Goal: Task Accomplishment & Management: Use online tool/utility

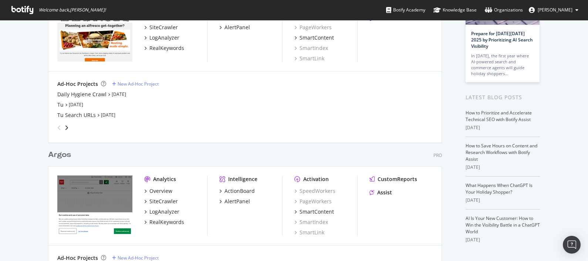
scroll to position [145, 0]
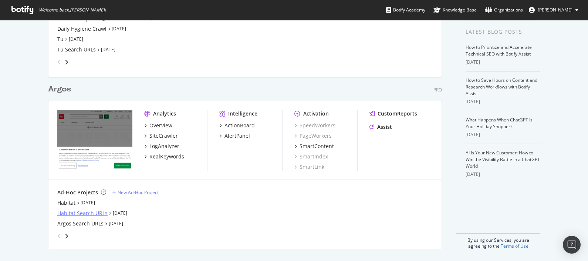
click at [91, 212] on div "Habitat Search URLs" at bounding box center [82, 212] width 50 height 7
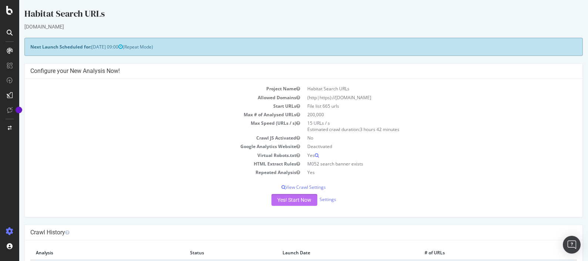
click at [294, 196] on button "Yes! Start Now" at bounding box center [294, 200] width 46 height 12
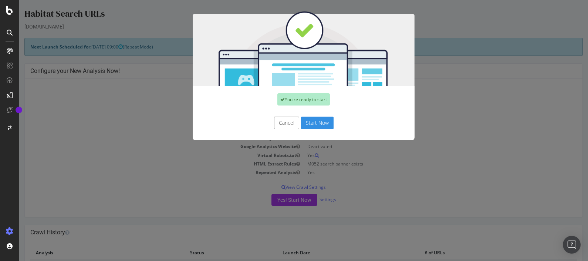
click at [313, 122] on button "Start Now" at bounding box center [317, 122] width 33 height 13
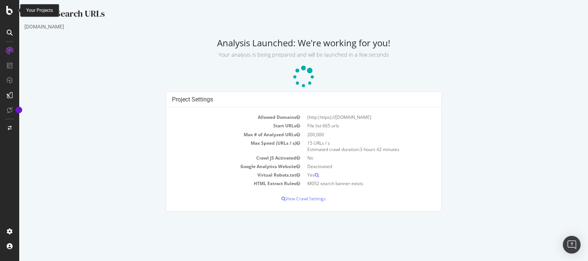
click at [6, 11] on icon at bounding box center [9, 10] width 7 height 9
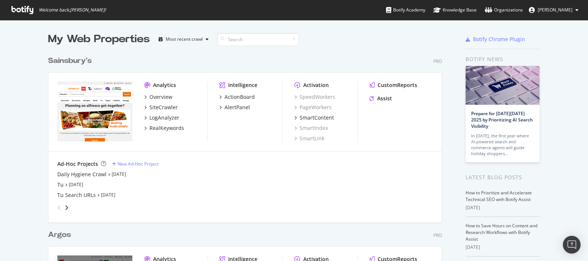
scroll to position [145, 0]
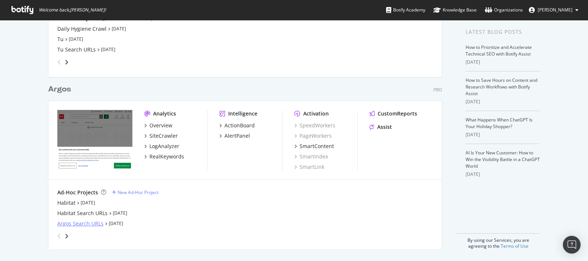
click at [83, 221] on div "Argos Search URLs" at bounding box center [80, 223] width 46 height 7
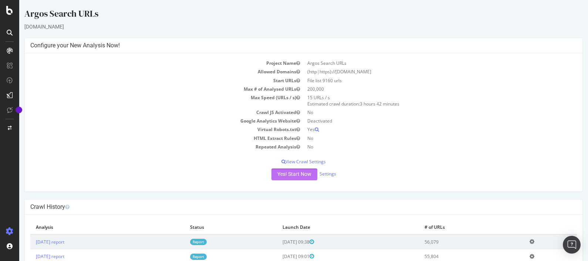
click at [285, 177] on button "Yes! Start Now" at bounding box center [294, 174] width 46 height 12
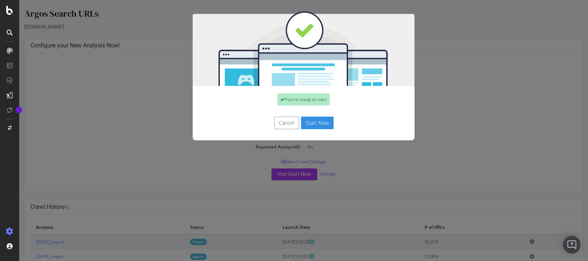
click at [316, 122] on button "Start Now" at bounding box center [317, 122] width 33 height 13
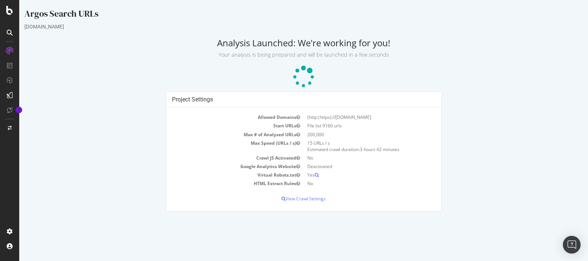
click at [9, 10] on icon at bounding box center [9, 10] width 7 height 9
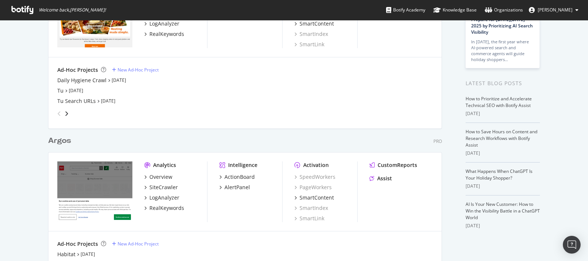
scroll to position [145, 0]
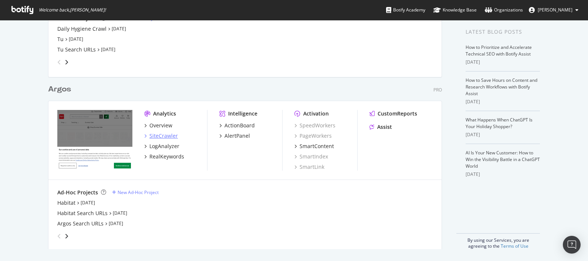
click at [164, 136] on div "SiteCrawler" at bounding box center [163, 135] width 28 height 7
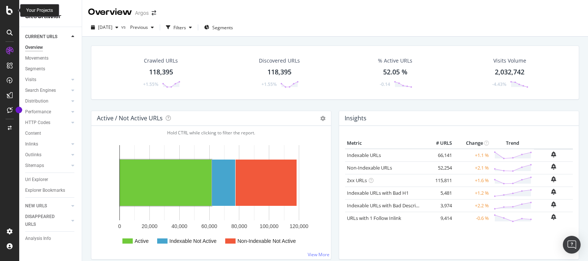
click at [8, 9] on icon at bounding box center [9, 10] width 7 height 9
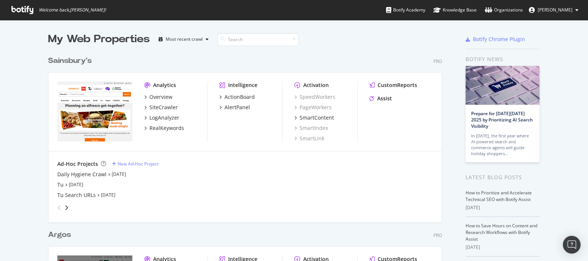
scroll to position [253, 573]
click at [333, 46] on div "My Web Properties Most recent crawl" at bounding box center [223, 39] width 350 height 15
